Goal: Task Accomplishment & Management: Complete application form

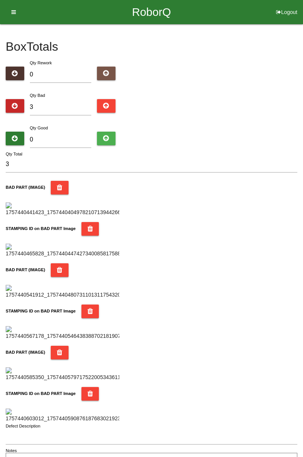
type input "8"
type input "11"
type input "81"
type input "84"
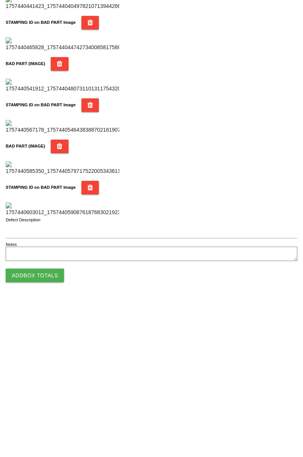
type input "81"
click at [52, 431] on button "Add Box Totals" at bounding box center [35, 432] width 58 height 14
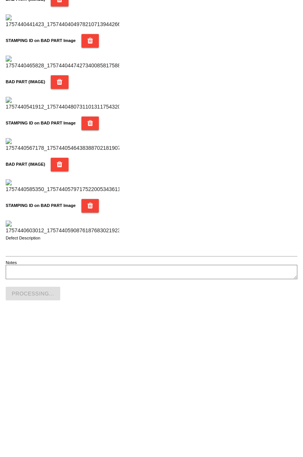
scroll to position [663, 0]
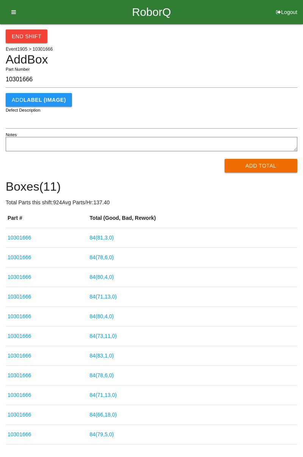
type input "10301666"
click at [265, 164] on button "Add Total" at bounding box center [260, 166] width 73 height 14
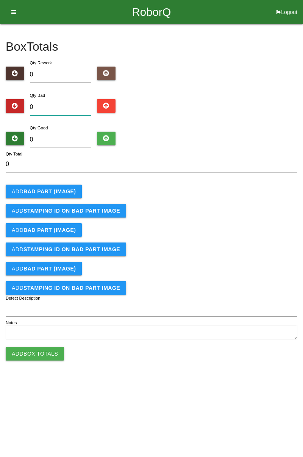
click at [64, 106] on input "0" at bounding box center [61, 107] width 62 height 16
click at [64, 107] on input "0" at bounding box center [61, 107] width 62 height 16
type input "4"
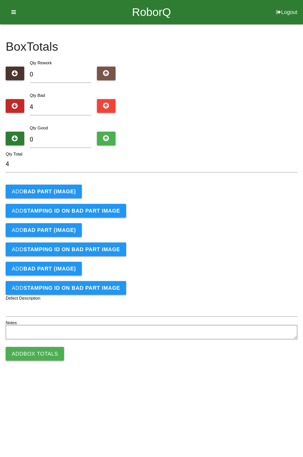
click at [65, 190] on b "BAD PART (IMAGE)" at bounding box center [49, 191] width 52 height 6
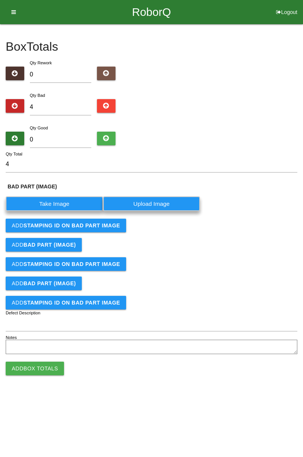
click at [54, 204] on label "Take Image" at bounding box center [54, 203] width 97 height 15
click at [0, 0] on \(IMAGE\) "Take Image" at bounding box center [0, 0] width 0 height 0
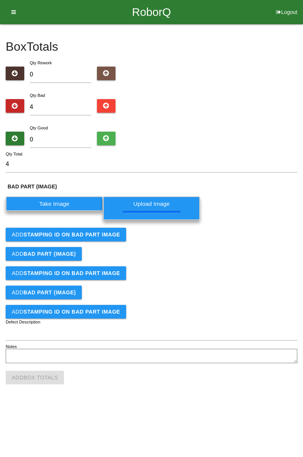
click at [112, 235] on b "STAMPING ID on BAD PART Image" at bounding box center [71, 235] width 97 height 6
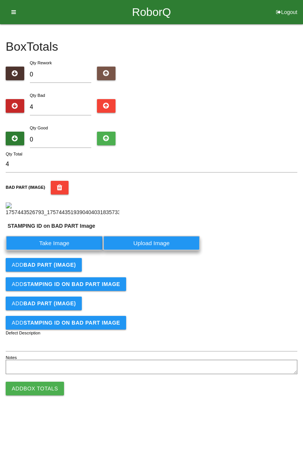
click at [78, 258] on button "Add BAD PART (IMAGE)" at bounding box center [44, 265] width 76 height 14
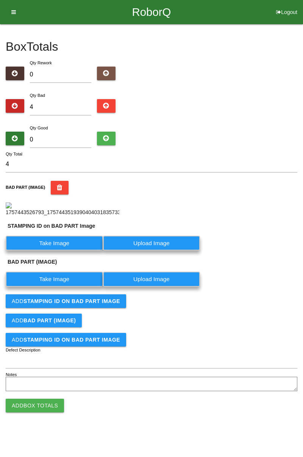
click at [74, 251] on label "Take Image" at bounding box center [54, 243] width 97 height 15
click at [0, 0] on PART "Take Image" at bounding box center [0, 0] width 0 height 0
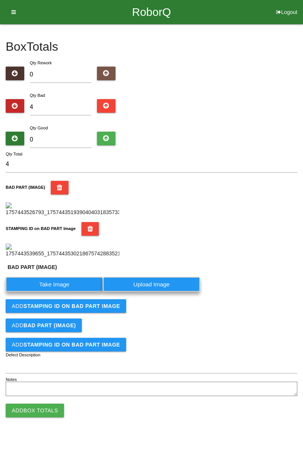
click at [69, 258] on div "STAMPING ID on BAD PART Image" at bounding box center [151, 240] width 291 height 36
click at [78, 292] on label "Take Image" at bounding box center [54, 284] width 97 height 15
click at [0, 0] on \(IMAGE\) "Take Image" at bounding box center [0, 0] width 0 height 0
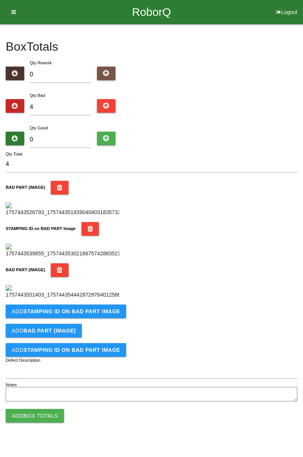
scroll to position [291, 0]
click at [98, 318] on button "Add STAMPING ID on BAD PART Image" at bounding box center [66, 312] width 120 height 14
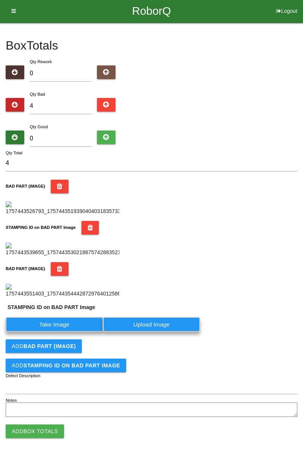
click at [75, 332] on label "Take Image" at bounding box center [54, 324] width 97 height 15
click at [0, 0] on PART "Take Image" at bounding box center [0, 0] width 0 height 0
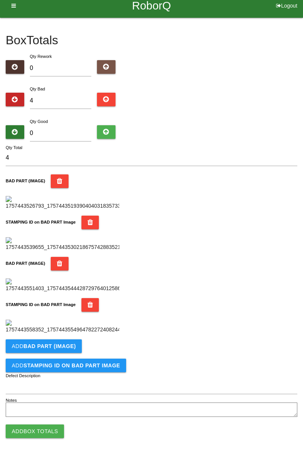
scroll to position [415, 0]
click at [73, 344] on b "BAD PART (IMAGE)" at bounding box center [49, 346] width 52 height 6
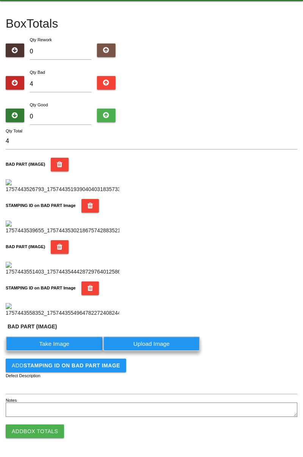
click at [64, 351] on label "Take Image" at bounding box center [54, 343] width 97 height 15
click at [0, 0] on \(IMAGE\) "Take Image" at bounding box center [0, 0] width 0 height 0
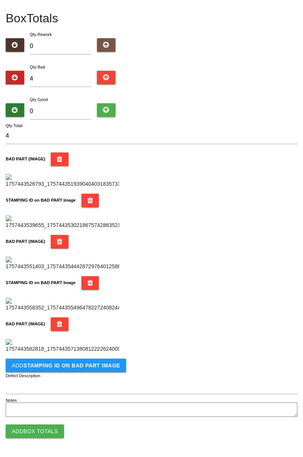
scroll to position [539, 0]
click at [97, 369] on button "Add STAMPING ID on BAD PART Image" at bounding box center [66, 366] width 120 height 14
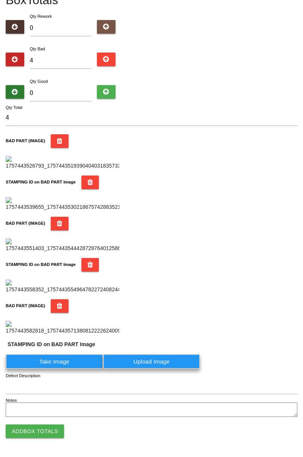
click at [74, 369] on label "Take Image" at bounding box center [54, 361] width 97 height 15
click at [0, 0] on PART "Take Image" at bounding box center [0, 0] width 0 height 0
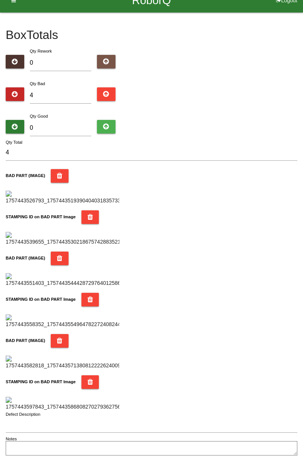
scroll to position [0, 0]
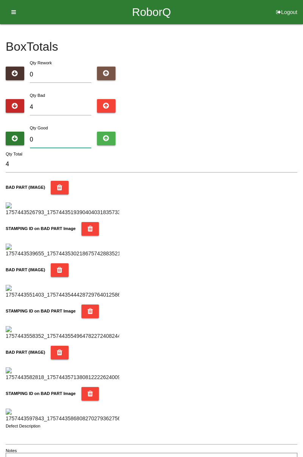
click at [67, 138] on input "0" at bounding box center [61, 140] width 62 height 16
type input "8"
type input "12"
type input "80"
type input "84"
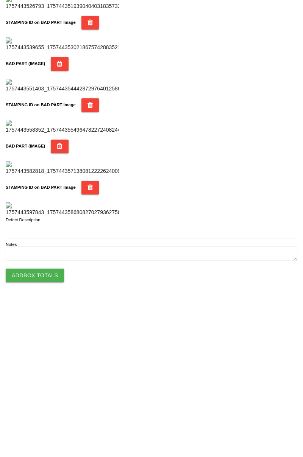
type input "80"
click at [48, 428] on button "Add Box Totals" at bounding box center [35, 432] width 58 height 14
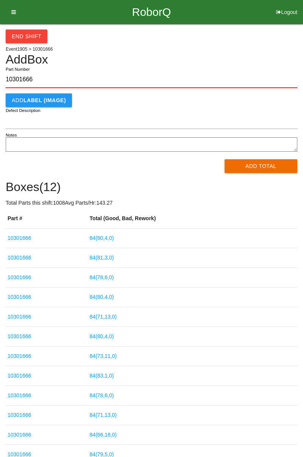
type input "10301666"
click at [302, 47] on div "End Shift Event 1905 > 10301666 Add Box 10301666 Part Number Add LABEL (IMAGE) …" at bounding box center [151, 244] width 303 height 441
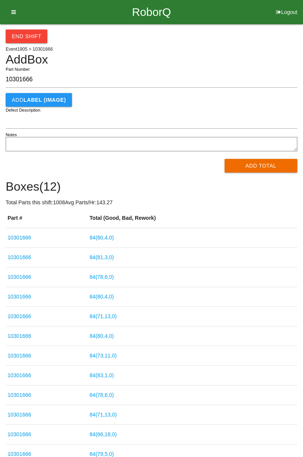
click at [276, 165] on button "Add Total" at bounding box center [260, 166] width 73 height 14
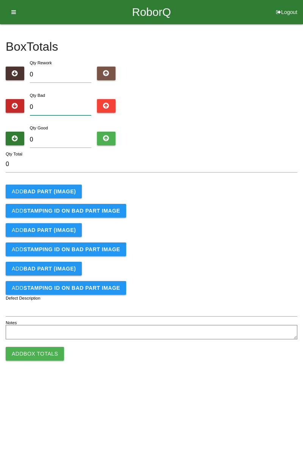
click at [65, 104] on input "0" at bounding box center [61, 107] width 62 height 16
type input "1"
click at [69, 186] on button "Add BAD PART (IMAGE)" at bounding box center [44, 192] width 76 height 14
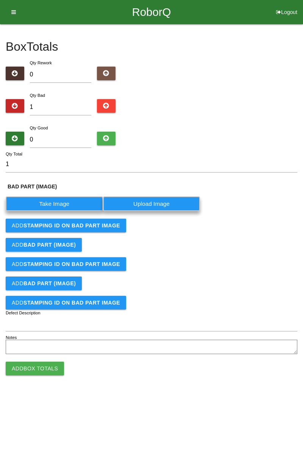
click at [63, 208] on label "Take Image" at bounding box center [54, 203] width 97 height 15
click at [0, 0] on \(IMAGE\) "Take Image" at bounding box center [0, 0] width 0 height 0
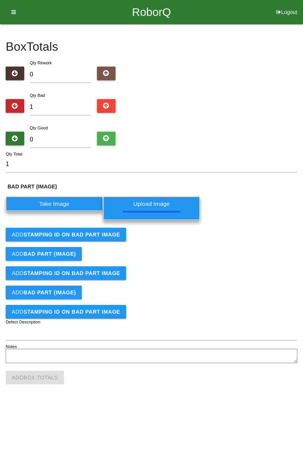
click at [107, 234] on b "STAMPING ID on BAD PART Image" at bounding box center [71, 235] width 97 height 6
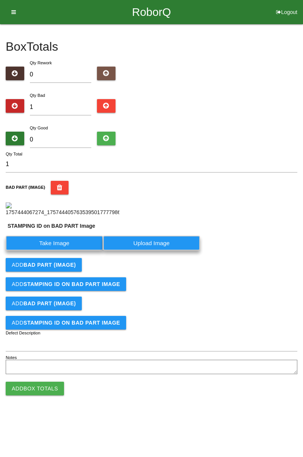
click at [65, 251] on label "Take Image" at bounding box center [54, 243] width 97 height 15
click at [0, 0] on PART "Take Image" at bounding box center [0, 0] width 0 height 0
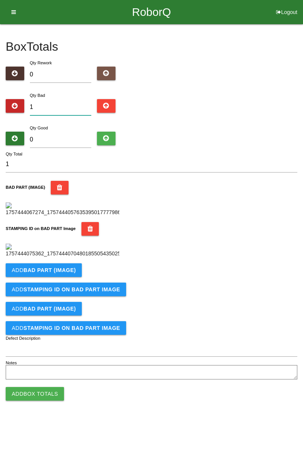
click at [74, 104] on input "1" at bounding box center [61, 107] width 62 height 16
type input "0"
type input "7"
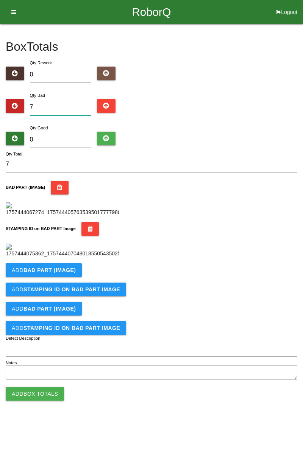
type input "7"
click at [71, 136] on input "0" at bounding box center [61, 140] width 62 height 16
type input "7"
type input "14"
type input "77"
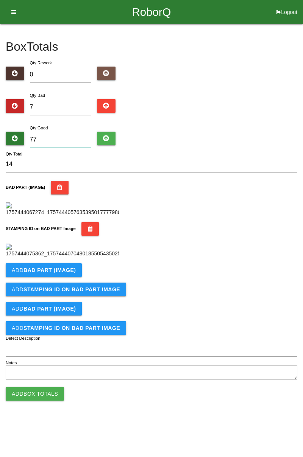
type input "84"
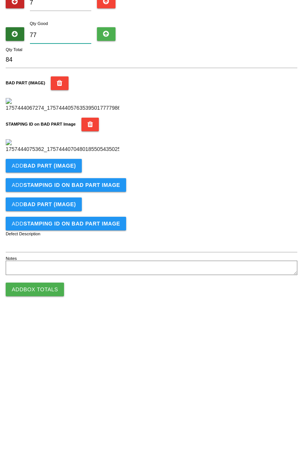
type input "77"
click at [63, 273] on b "BAD PART (IMAGE)" at bounding box center [49, 270] width 52 height 6
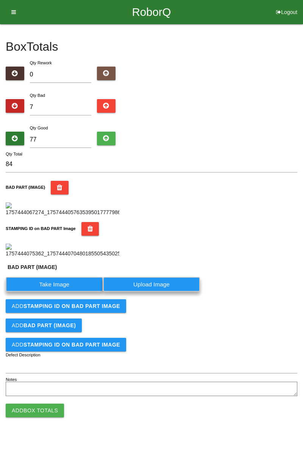
click at [66, 292] on label "Take Image" at bounding box center [54, 284] width 97 height 15
click at [0, 0] on \(IMAGE\) "Take Image" at bounding box center [0, 0] width 0 height 0
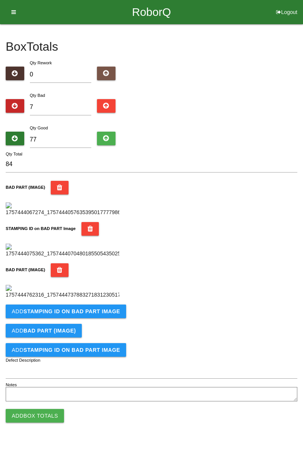
scroll to position [291, 0]
click at [112, 318] on button "Add STAMPING ID on BAD PART Image" at bounding box center [66, 312] width 120 height 14
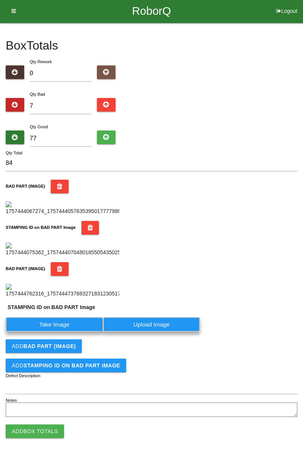
click at [79, 332] on label "Take Image" at bounding box center [54, 324] width 97 height 15
click at [0, 0] on PART "Take Image" at bounding box center [0, 0] width 0 height 0
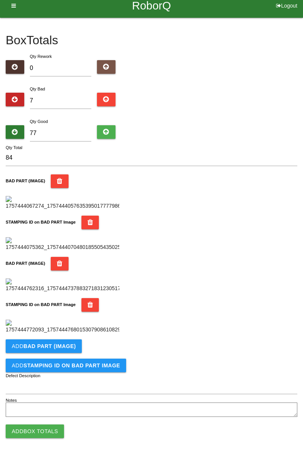
scroll to position [415, 0]
click at [63, 349] on b "BAD PART (IMAGE)" at bounding box center [49, 346] width 52 height 6
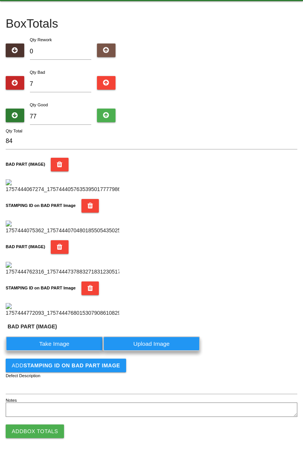
click at [68, 351] on label "Take Image" at bounding box center [54, 343] width 97 height 15
click at [0, 0] on \(IMAGE\) "Take Image" at bounding box center [0, 0] width 0 height 0
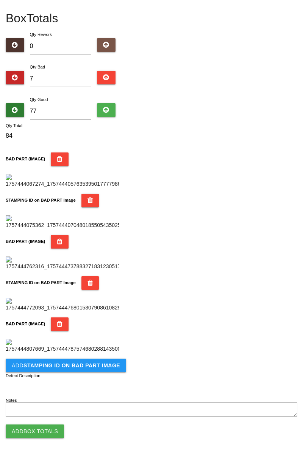
scroll to position [539, 0]
click at [99, 371] on button "Add STAMPING ID on BAD PART Image" at bounding box center [66, 366] width 120 height 14
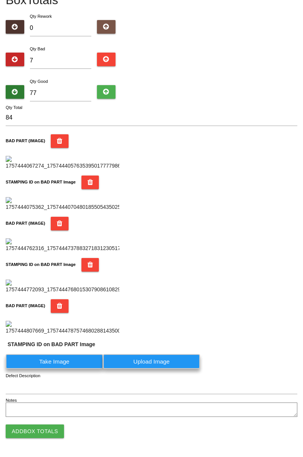
click at [72, 369] on label "Take Image" at bounding box center [54, 361] width 97 height 15
click at [0, 0] on PART "Take Image" at bounding box center [0, 0] width 0 height 0
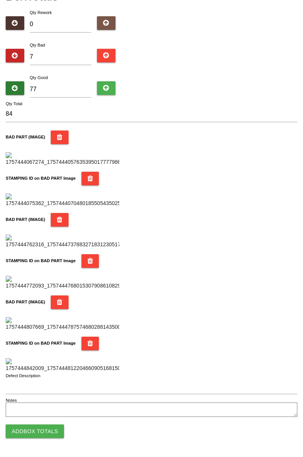
scroll to position [86, 0]
click at [57, 131] on icon "button" at bounding box center [60, 138] width 6 height 14
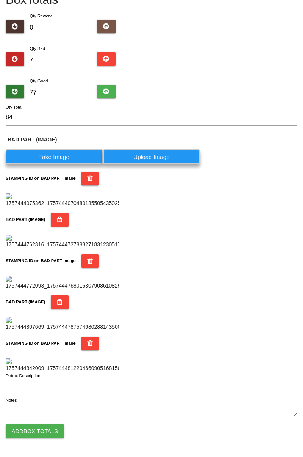
click at [87, 172] on icon "button" at bounding box center [90, 179] width 6 height 14
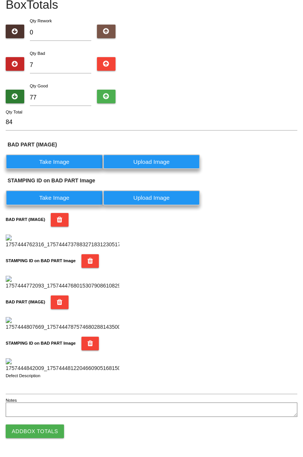
click at [70, 154] on label "Take Image" at bounding box center [54, 161] width 97 height 15
click at [0, 0] on \(IMAGE\) "Take Image" at bounding box center [0, 0] width 0 height 0
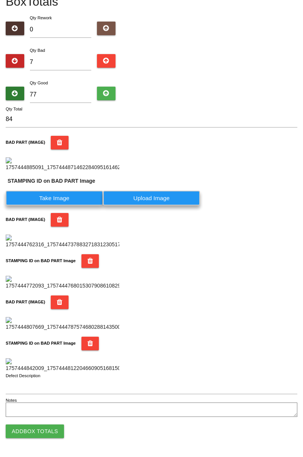
click at [74, 206] on label "Take Image" at bounding box center [54, 198] width 97 height 15
click at [0, 0] on PART "Take Image" at bounding box center [0, 0] width 0 height 0
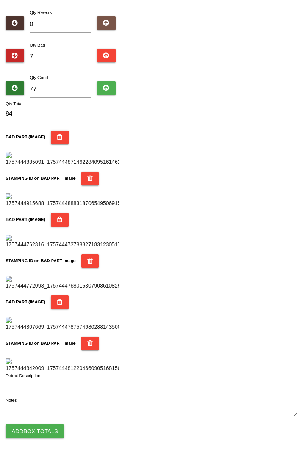
scroll to position [663, 0]
click at [51, 430] on button "Add Box Totals" at bounding box center [35, 432] width 58 height 14
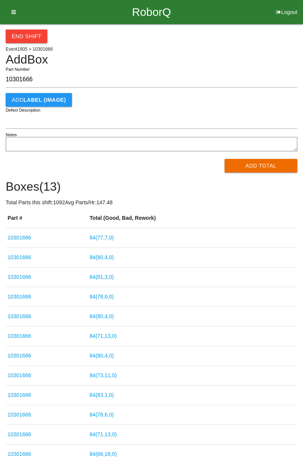
type input "10301666"
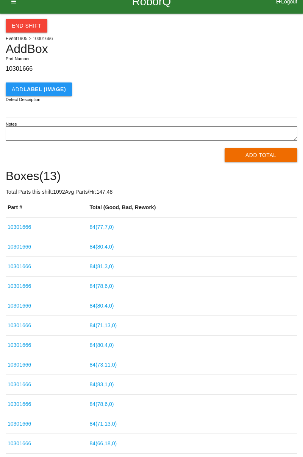
scroll to position [10, 0]
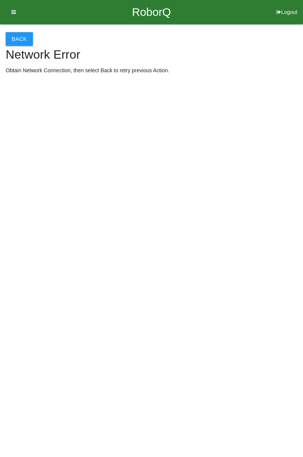
click at [21, 38] on button "Back" at bounding box center [19, 39] width 27 height 14
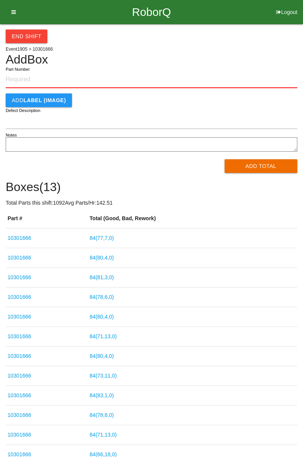
click at [35, 35] on button "End Shift" at bounding box center [27, 37] width 42 height 14
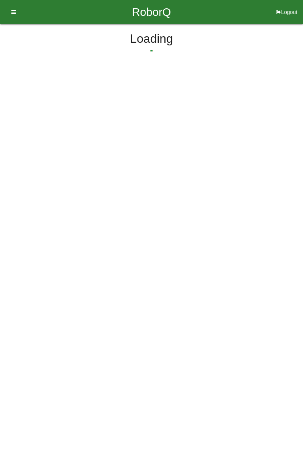
select select "3"
select select "31"
select select "2"
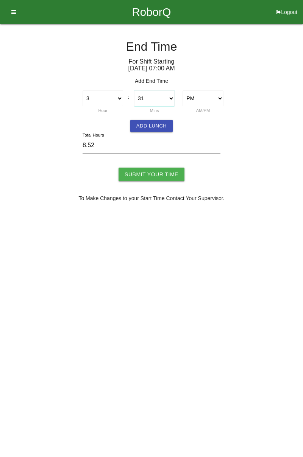
click at [171, 100] on select "00 01 02 03 04 05 06 07 08 09 10 11 12 13 14 15 16 17 18 19 20 21 22 23 24 25 2…" at bounding box center [154, 98] width 40 height 16
select select "30"
click at [134, 90] on select "00 01 02 03 04 05 06 07 08 09 10 11 12 13 14 15 16 17 18 19 20 21 22 23 24 25 2…" at bounding box center [154, 98] width 40 height 16
type input "8.50"
click at [148, 125] on button "Add Lunch" at bounding box center [151, 126] width 42 height 12
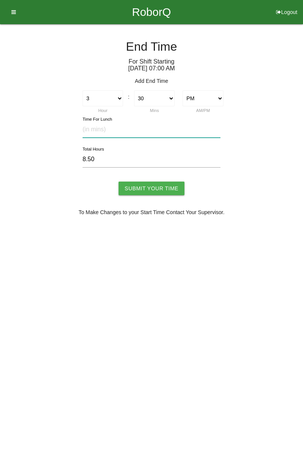
click at [101, 129] on input "text" at bounding box center [152, 129] width 138 height 16
type input "30"
type input "8.00"
click at [163, 193] on input "Submit Your Time" at bounding box center [151, 189] width 66 height 14
type input "Processing..."
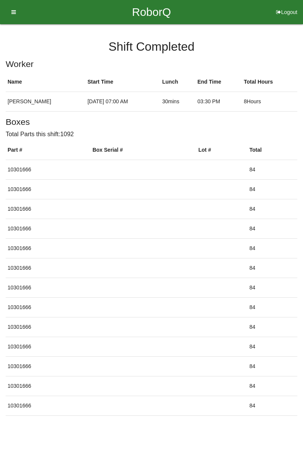
click at [292, 6] on button "Logout" at bounding box center [286, 3] width 33 height 6
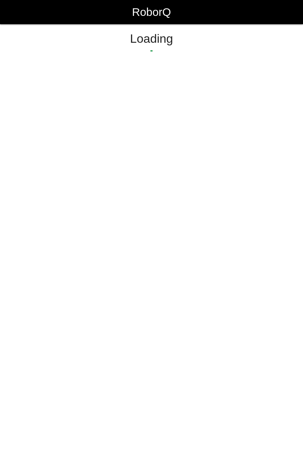
select select "Worker"
